Goal: Task Accomplishment & Management: Manage account settings

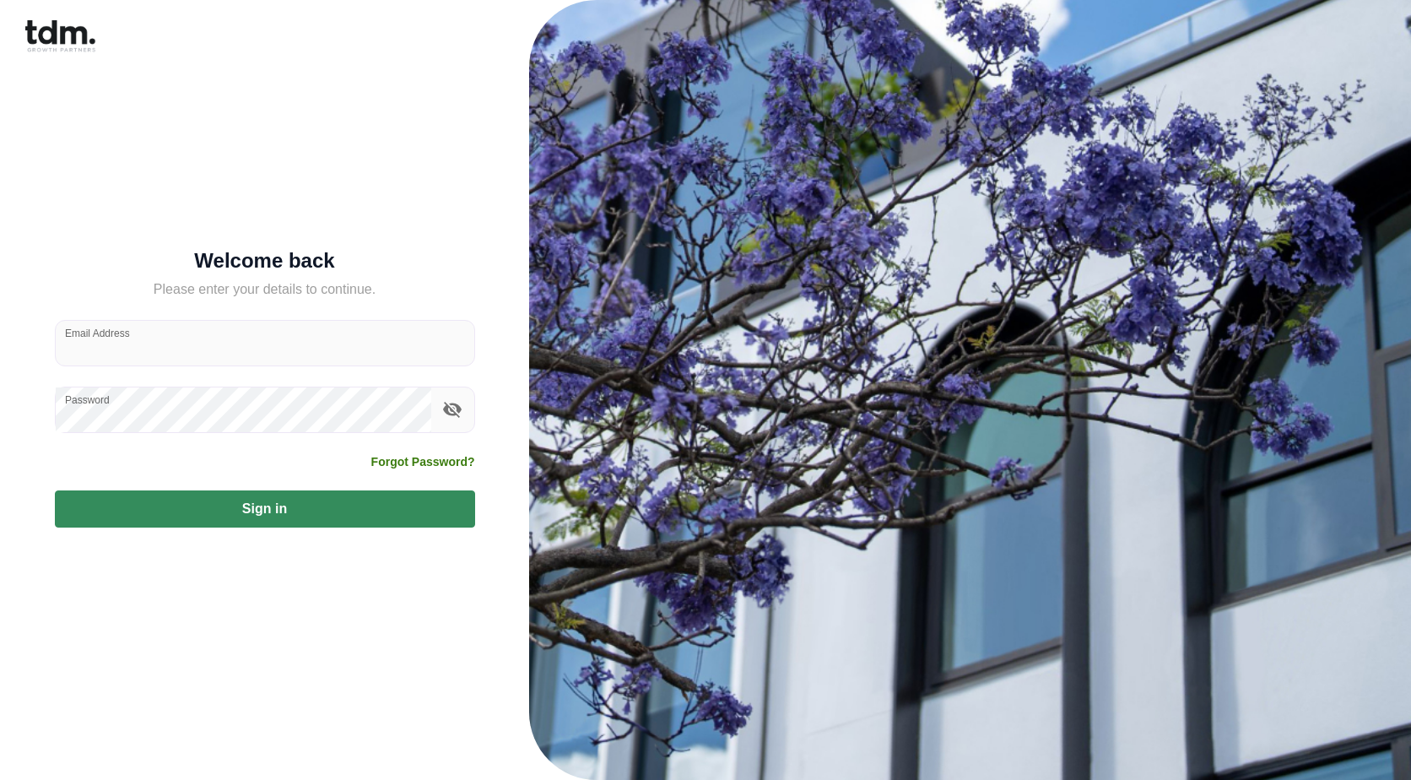
click at [223, 353] on input "Email Address" at bounding box center [265, 343] width 419 height 45
type input "**********"
click at [287, 511] on button "Sign in" at bounding box center [265, 508] width 420 height 37
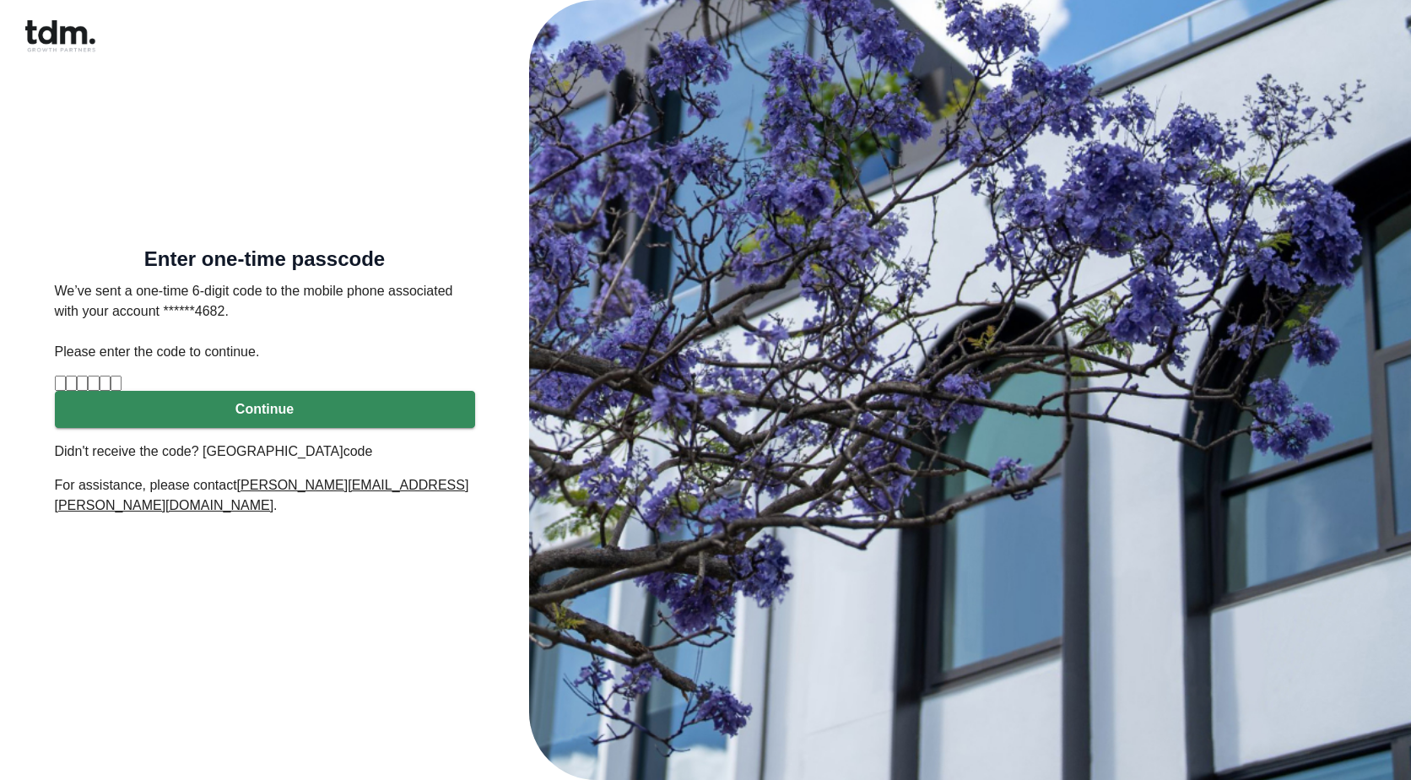
click at [66, 391] on input "Please enter verification code. Digit 1" at bounding box center [60, 383] width 11 height 15
type input "*"
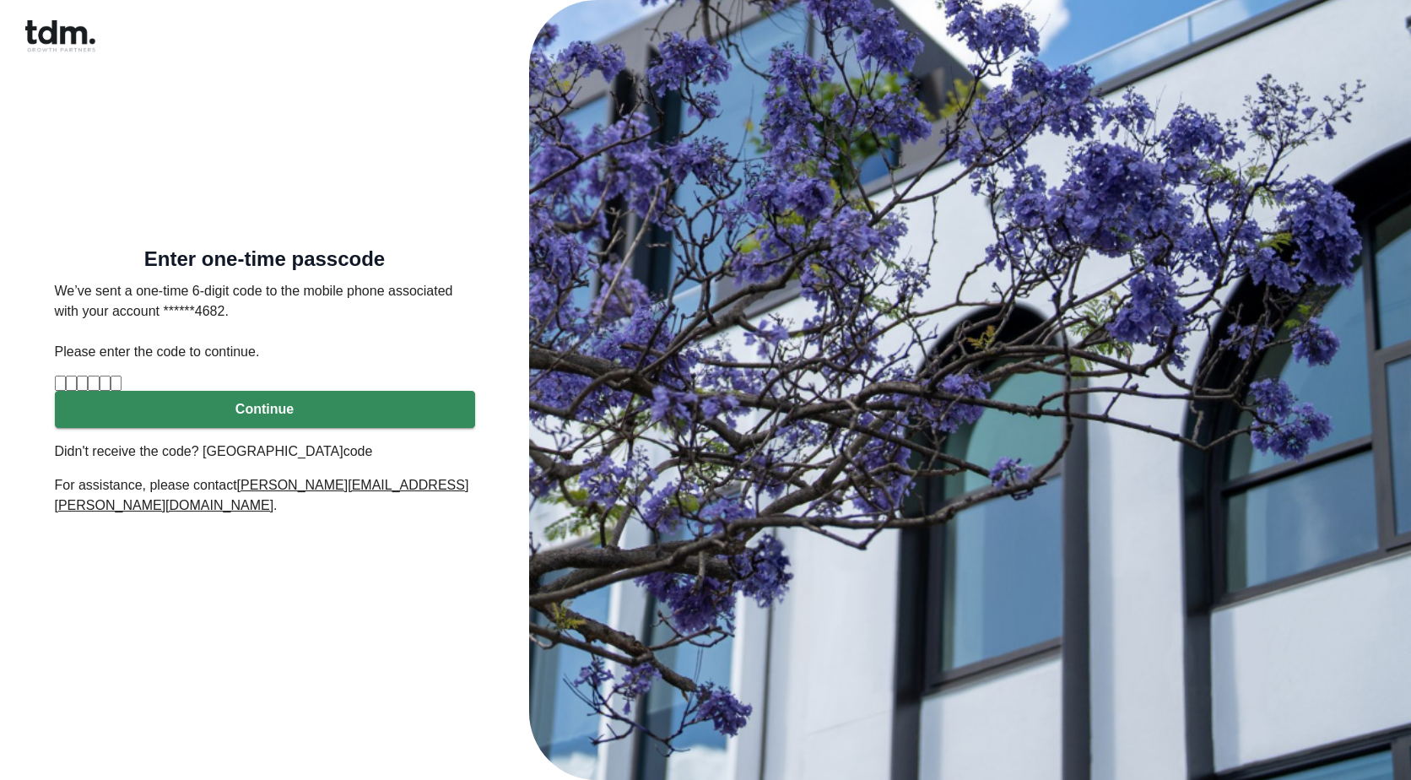
type input "*"
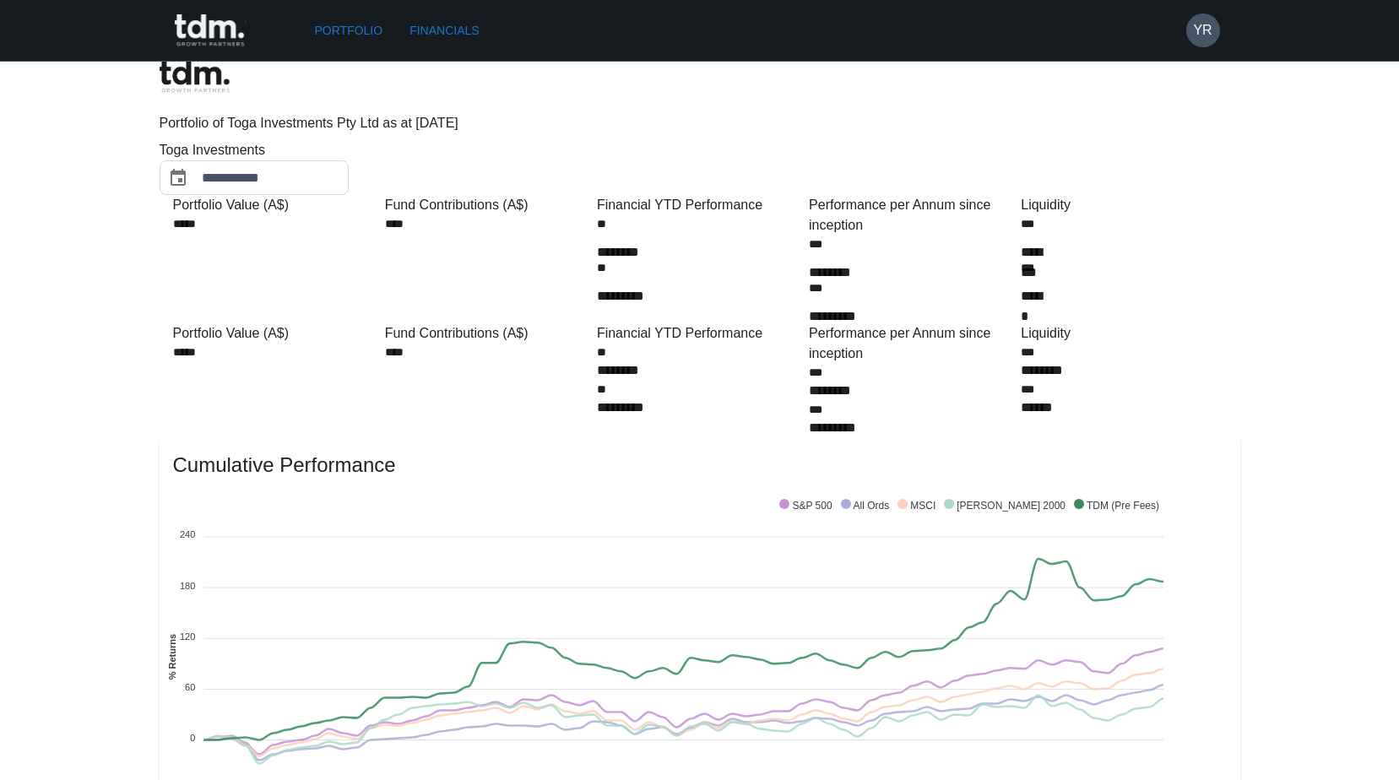
click at [1201, 48] on div "Portfolio Financials YR" at bounding box center [690, 30] width 1060 height 61
click at [1208, 30] on h6 "YR" at bounding box center [1202, 30] width 19 height 20
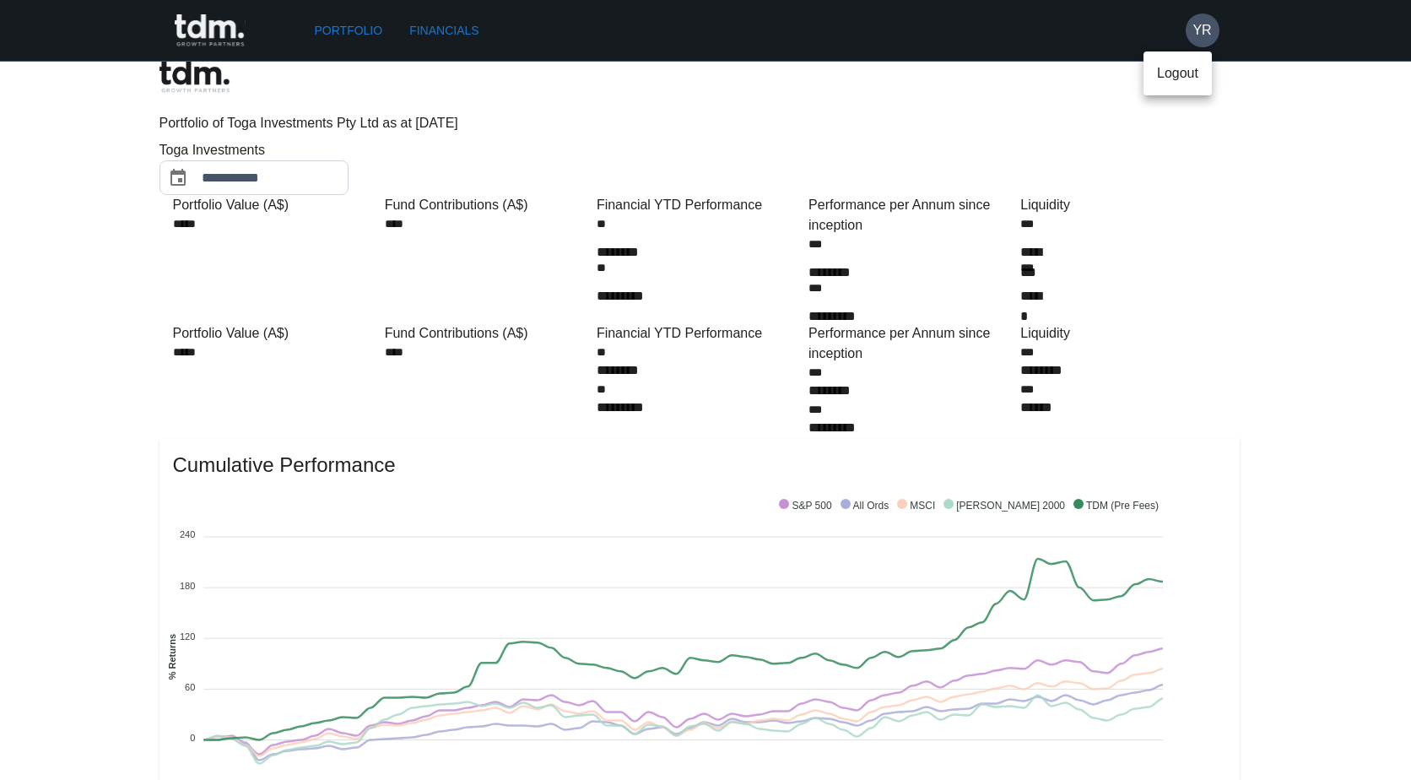
click at [1321, 135] on div at bounding box center [705, 390] width 1411 height 780
